Goal: Find specific page/section: Find specific page/section

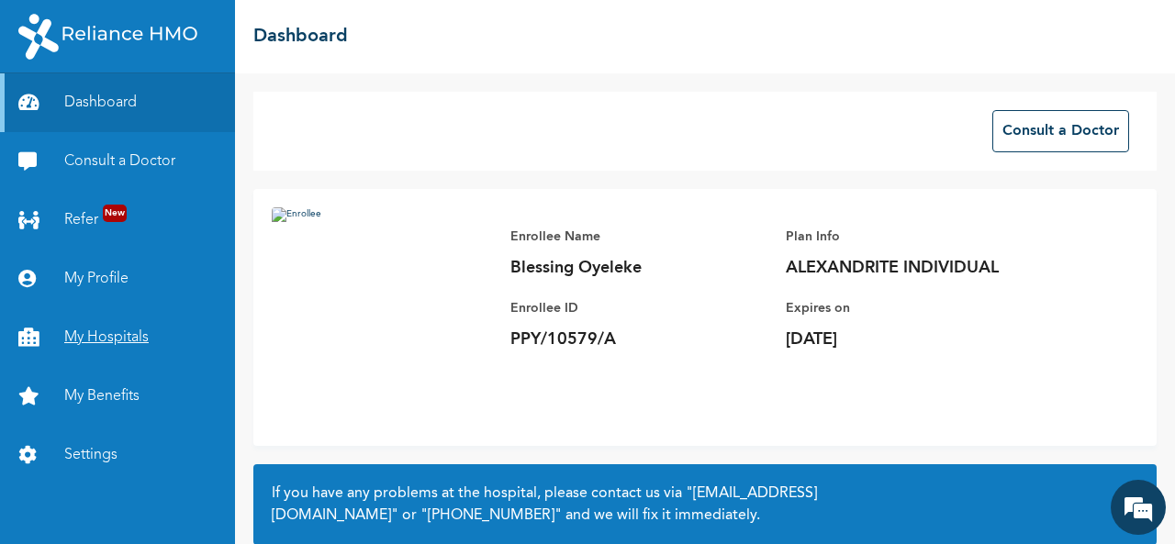
click at [110, 331] on link "My Hospitals" at bounding box center [117, 337] width 235 height 59
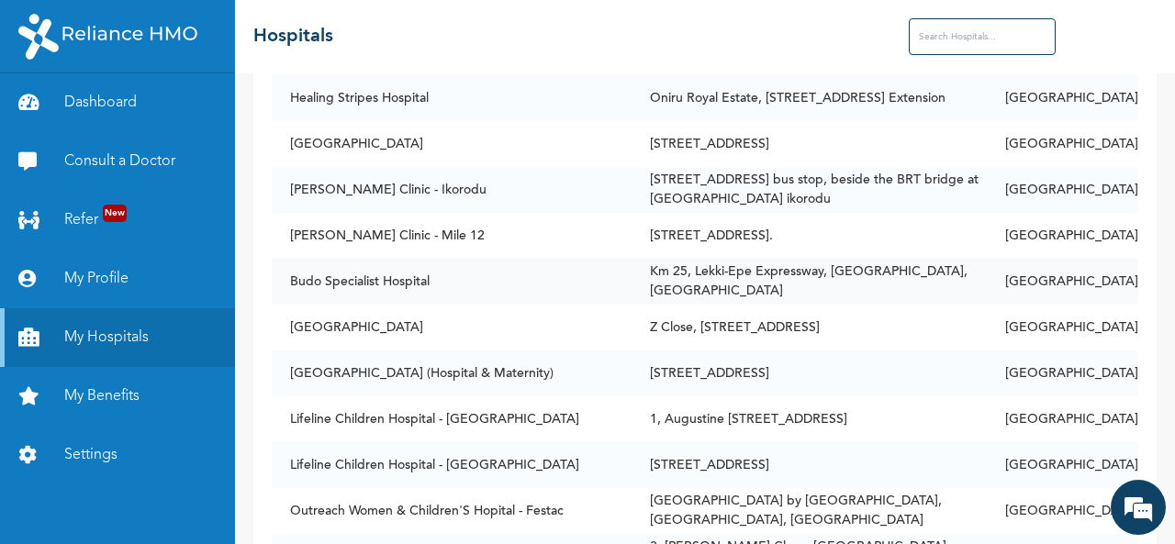
scroll to position [184, 0]
click at [990, 28] on input "text" at bounding box center [982, 36] width 147 height 37
click at [986, 36] on input "text" at bounding box center [982, 36] width 147 height 37
click at [984, 36] on input "lekki" at bounding box center [982, 36] width 147 height 37
click at [944, 39] on input "lekki" at bounding box center [982, 36] width 147 height 37
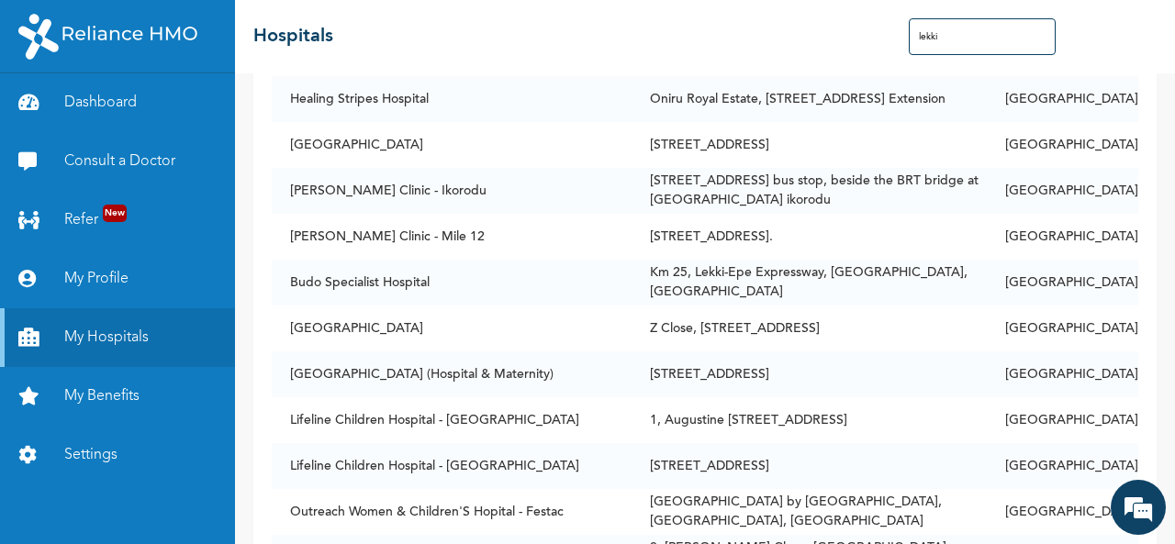
type input "lekki"
click at [711, 58] on div "☰ Hospitals lekki" at bounding box center [705, 36] width 940 height 73
click at [979, 39] on input "lekki" at bounding box center [982, 36] width 147 height 37
click at [931, 36] on input "lekki" at bounding box center [982, 36] width 147 height 37
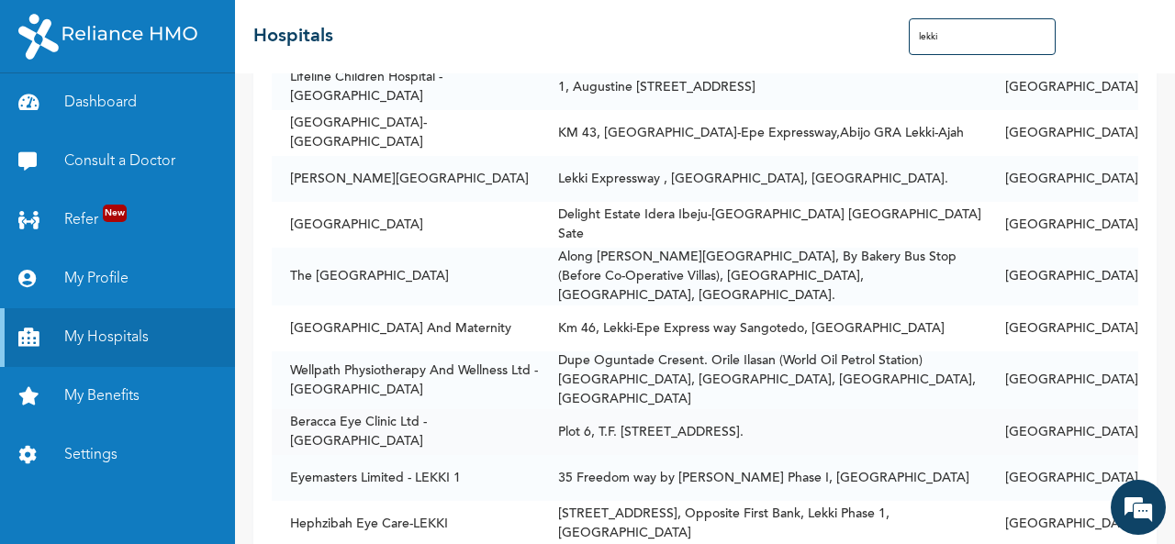
click at [967, 36] on input "lekki" at bounding box center [982, 36] width 147 height 37
